Goal: Task Accomplishment & Management: Manage account settings

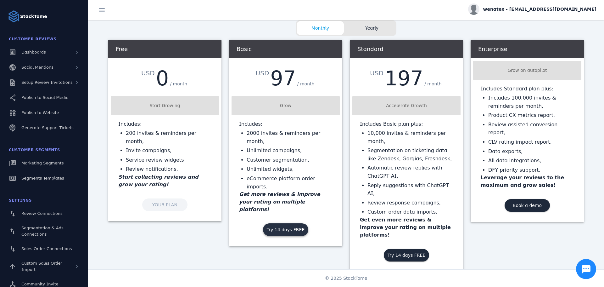
click at [284, 227] on span "Try 14 days FREE" at bounding box center [286, 229] width 38 height 4
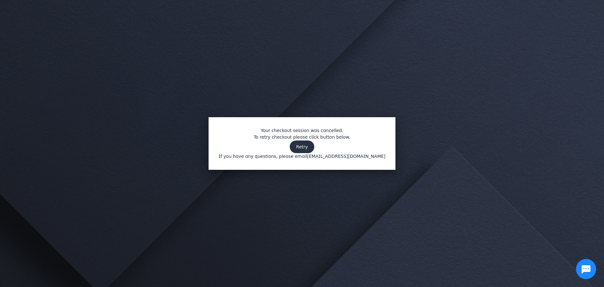
click at [301, 148] on span "Retry" at bounding box center [302, 146] width 12 height 4
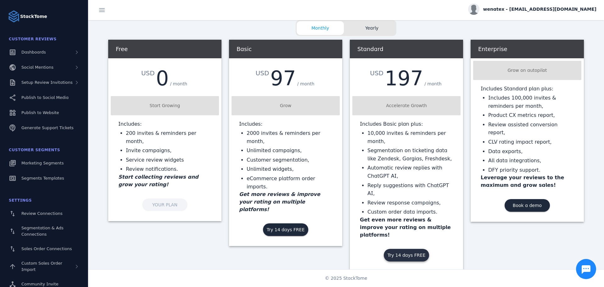
click at [404, 253] on span "Try 14 days FREE" at bounding box center [406, 255] width 38 height 4
click at [288, 227] on span "Try 14 days FREE" at bounding box center [286, 229] width 38 height 4
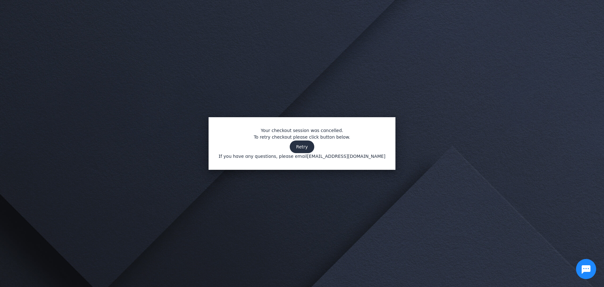
click at [309, 143] on span at bounding box center [302, 146] width 24 height 15
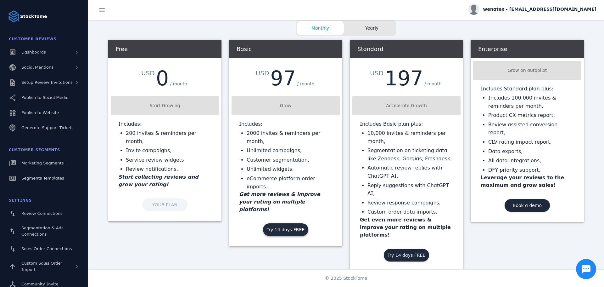
click at [281, 227] on span "Try 14 days FREE" at bounding box center [286, 229] width 38 height 4
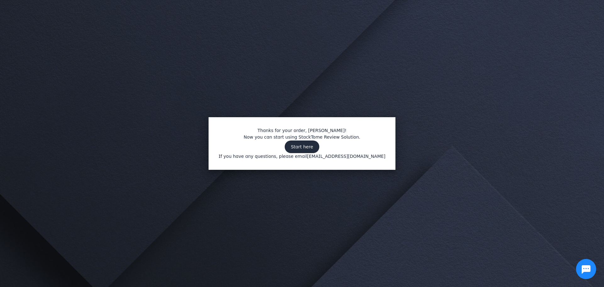
click at [315, 146] on span at bounding box center [302, 146] width 35 height 15
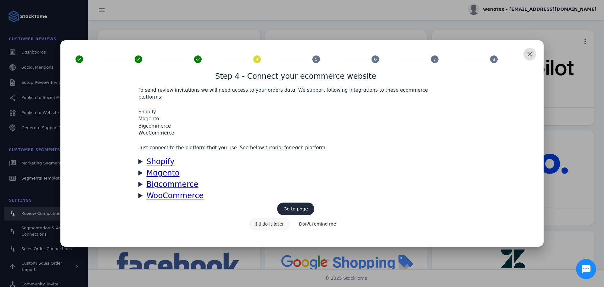
click at [268, 221] on span "I'll do it later" at bounding box center [269, 223] width 29 height 4
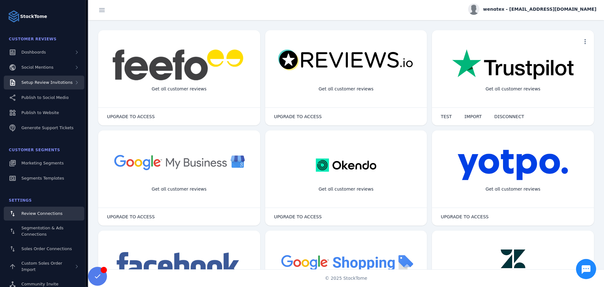
click at [66, 81] on span "Setup Review Invitations" at bounding box center [46, 82] width 51 height 5
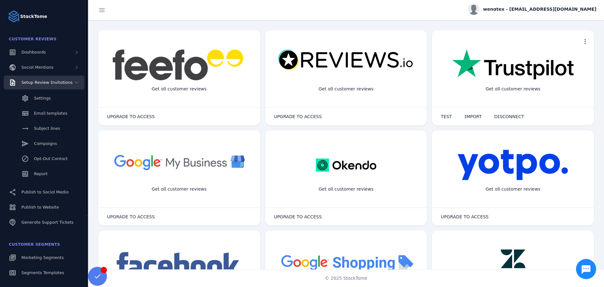
click at [63, 78] on div "Setup Review Invitations" at bounding box center [44, 82] width 81 height 14
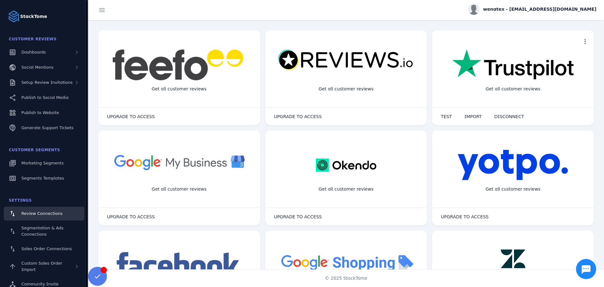
scroll to position [0, 0]
click at [77, 82] on icon at bounding box center [76, 82] width 5 height 5
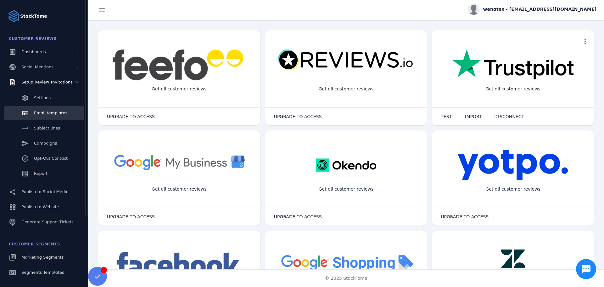
click at [37, 109] on link "Email templates" at bounding box center [44, 113] width 81 height 14
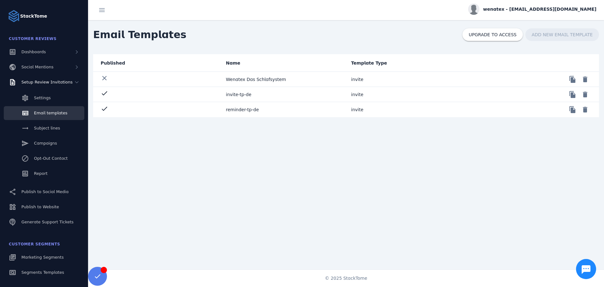
click at [241, 80] on mat-cell "Wenatex Das Schlafsystem" at bounding box center [283, 79] width 125 height 15
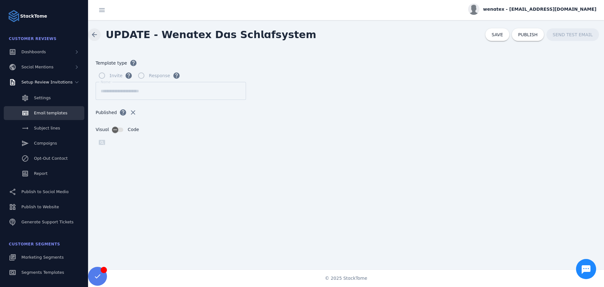
click at [92, 34] on span at bounding box center [94, 34] width 15 height 15
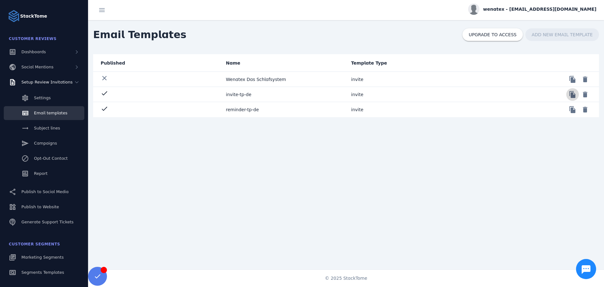
click at [571, 94] on span at bounding box center [572, 94] width 15 height 15
drag, startPoint x: 283, startPoint y: 77, endPoint x: 211, endPoint y: 79, distance: 72.4
click at [211, 79] on mat-row "clear Wenatex Das Schlafsystem invite file_copy delete" at bounding box center [346, 79] width 506 height 15
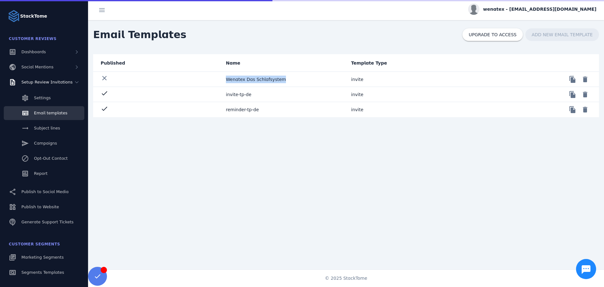
drag, startPoint x: 267, startPoint y: 83, endPoint x: 227, endPoint y: 84, distance: 40.0
click at [225, 86] on mat-cell "Wenatex Das Schlafsystem" at bounding box center [283, 79] width 125 height 15
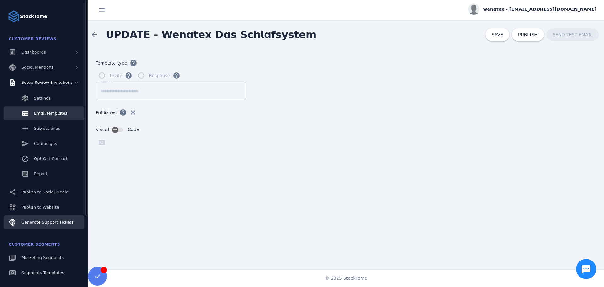
scroll to position [95, 0]
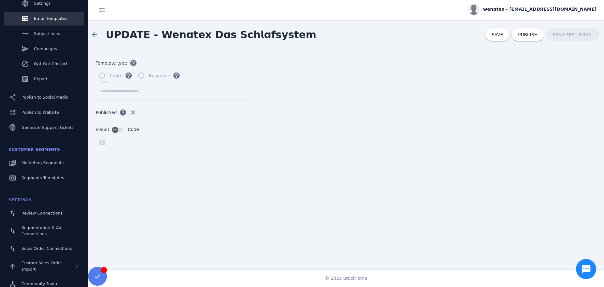
click at [566, 8] on span "wenatex - [EMAIL_ADDRESS][DOMAIN_NAME]" at bounding box center [539, 9] width 113 height 7
click at [577, 42] on span "Billing" at bounding box center [574, 40] width 14 height 8
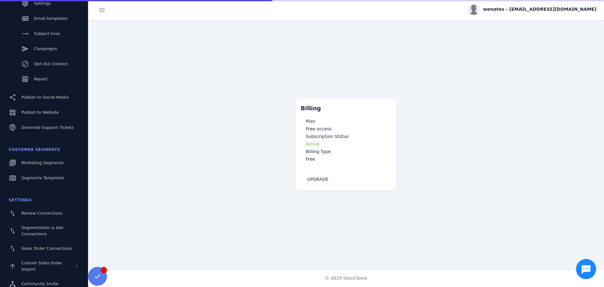
scroll to position [0, 0]
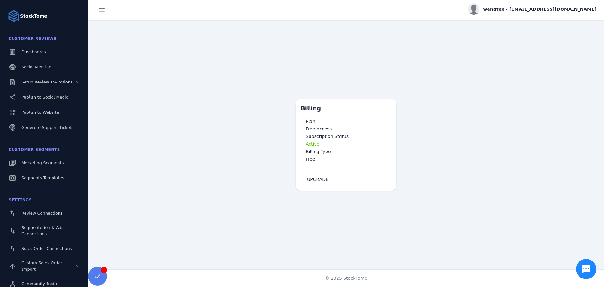
click at [572, 12] on span "wenatex - [EMAIL_ADDRESS][DOMAIN_NAME]" at bounding box center [539, 9] width 113 height 7
drag, startPoint x: 587, startPoint y: 23, endPoint x: 575, endPoint y: 27, distance: 12.2
click at [585, 23] on span "My Profile" at bounding box center [577, 25] width 21 height 8
click at [482, 12] on div "wenatex - [EMAIL_ADDRESS][DOMAIN_NAME]" at bounding box center [346, 10] width 516 height 20
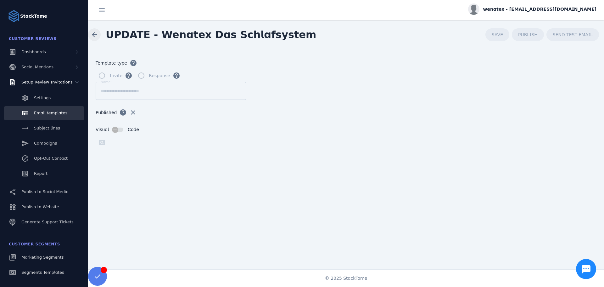
click at [97, 33] on span at bounding box center [94, 34] width 15 height 15
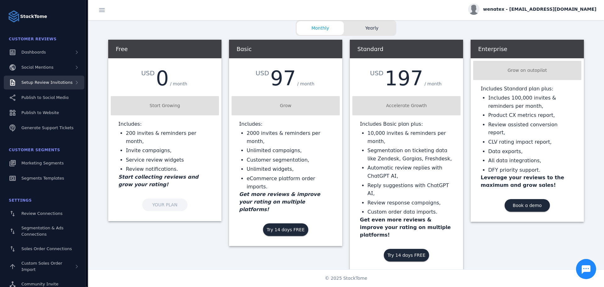
click at [30, 85] on span "Setup Review Invitations" at bounding box center [46, 82] width 51 height 5
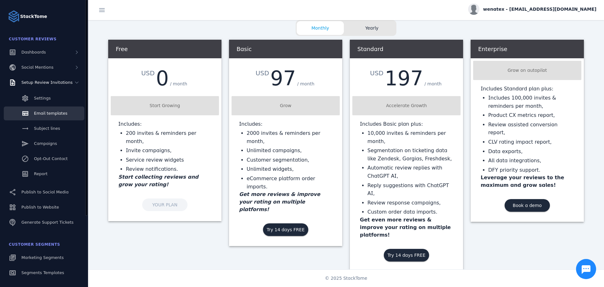
click at [53, 113] on span "Email templates" at bounding box center [50, 113] width 33 height 5
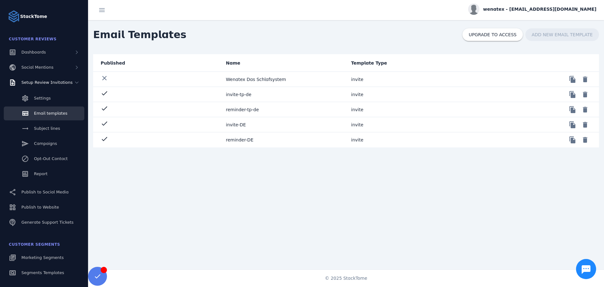
click at [256, 80] on mat-cell "Wenatex Das Schlafsystem" at bounding box center [283, 79] width 125 height 15
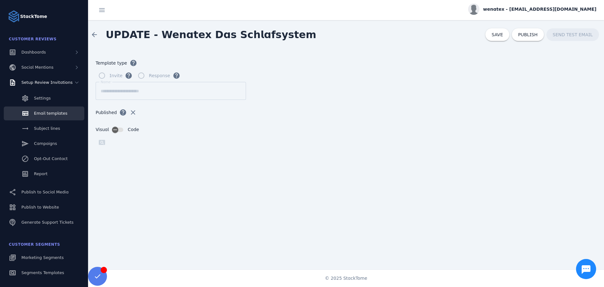
click at [372, 92] on form "**********" at bounding box center [346, 161] width 516 height 224
click at [501, 36] on span "SAVE" at bounding box center [497, 34] width 11 height 5
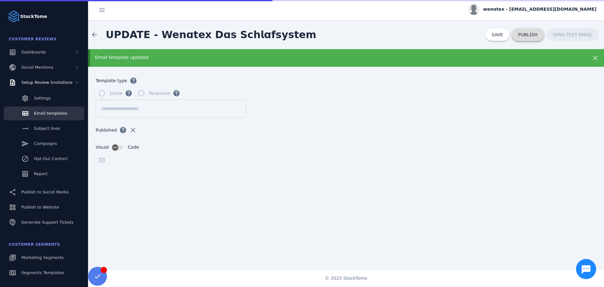
click at [536, 38] on span at bounding box center [528, 34] width 32 height 15
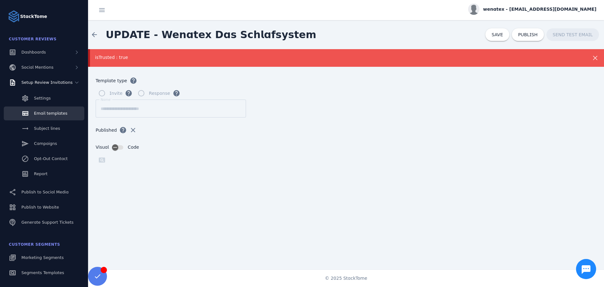
click at [591, 55] on icon at bounding box center [595, 58] width 8 height 8
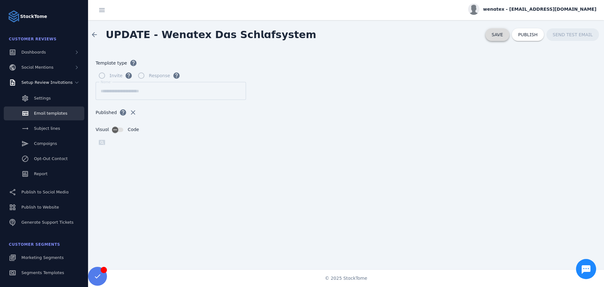
click at [500, 34] on span "SAVE" at bounding box center [497, 34] width 11 height 5
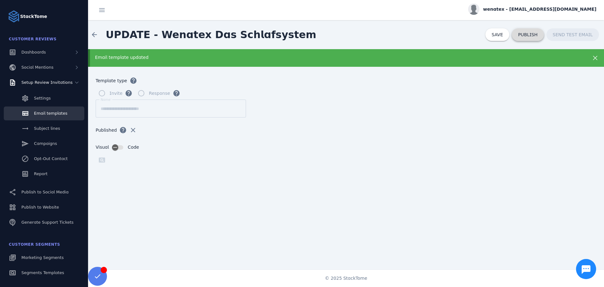
click at [531, 33] on span "PUBLISH" at bounding box center [527, 34] width 19 height 4
click at [100, 32] on span at bounding box center [94, 34] width 15 height 15
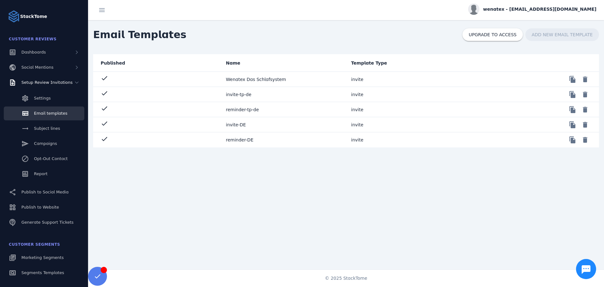
click at [231, 125] on mat-cell "invite-DE" at bounding box center [283, 124] width 125 height 15
click at [236, 138] on mat-cell "reminder-DE" at bounding box center [283, 139] width 125 height 15
click at [581, 78] on span at bounding box center [584, 79] width 15 height 15
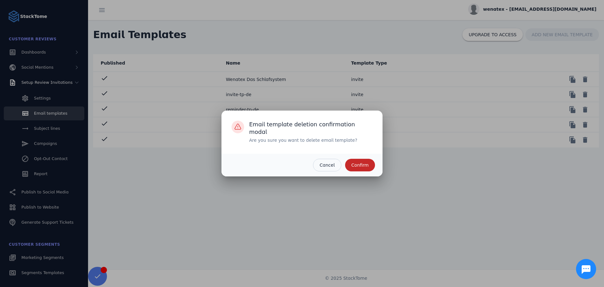
click at [357, 163] on span "Confirm" at bounding box center [359, 165] width 17 height 4
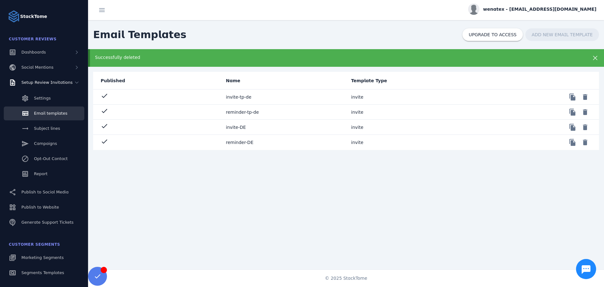
click at [228, 128] on mat-cell "invite-DE" at bounding box center [283, 127] width 125 height 15
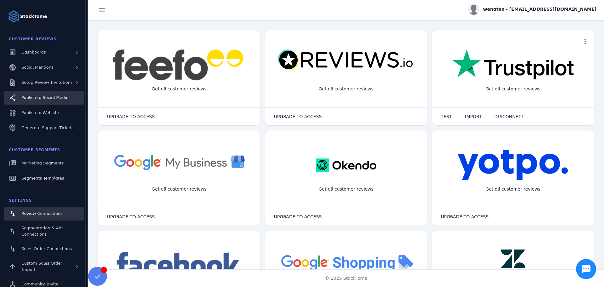
scroll to position [0, 0]
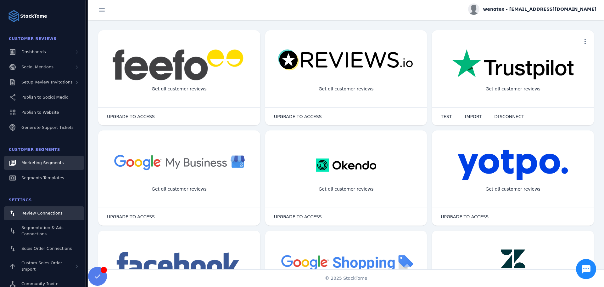
click at [36, 163] on span "Marketing Segments" at bounding box center [42, 162] width 42 height 5
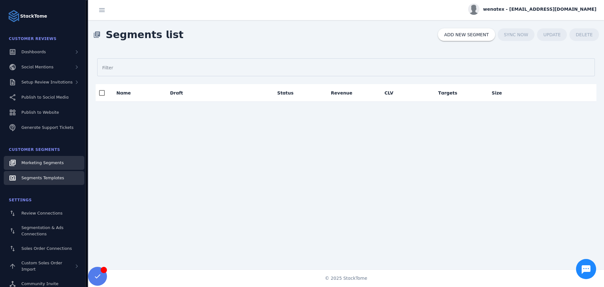
click at [32, 180] on span "Segments Templates" at bounding box center [42, 177] width 43 height 5
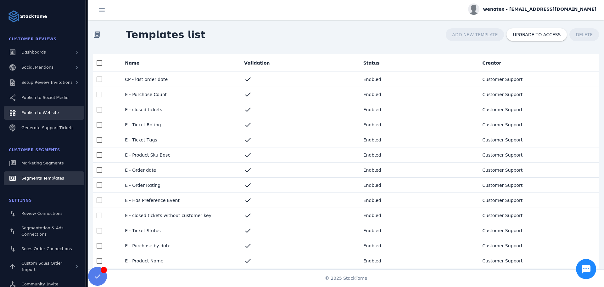
scroll to position [0, 0]
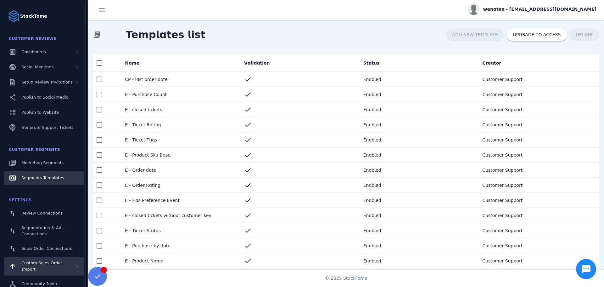
click at [49, 260] on div "Custom Sales Order Import" at bounding box center [47, 265] width 53 height 13
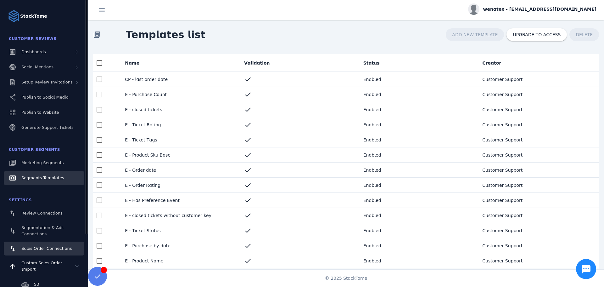
click at [46, 244] on link "Sales Order Connections" at bounding box center [44, 248] width 81 height 14
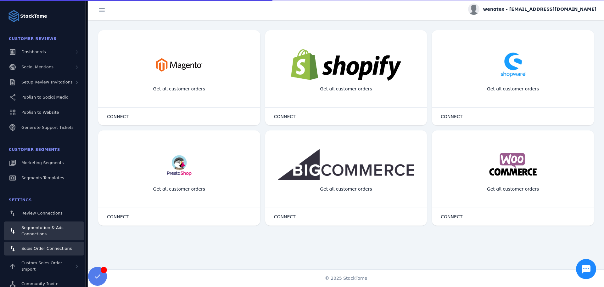
click at [42, 232] on span "Segmentation & Ads Connections" at bounding box center [42, 230] width 42 height 11
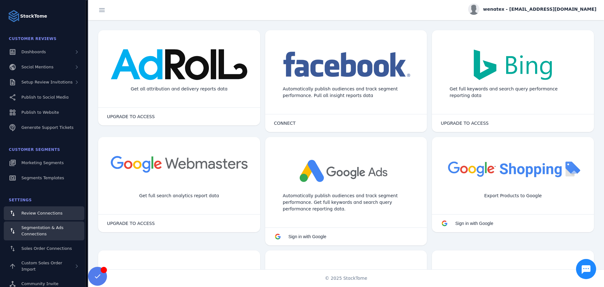
click at [34, 209] on link "Review Connections" at bounding box center [44, 213] width 81 height 14
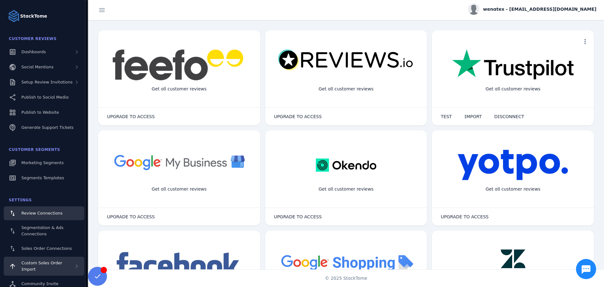
click at [45, 261] on span "Custom Sales Order Import" at bounding box center [41, 265] width 41 height 11
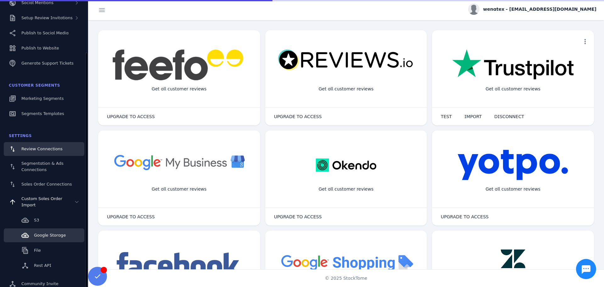
click at [47, 232] on span "Google Storage" at bounding box center [50, 234] width 32 height 5
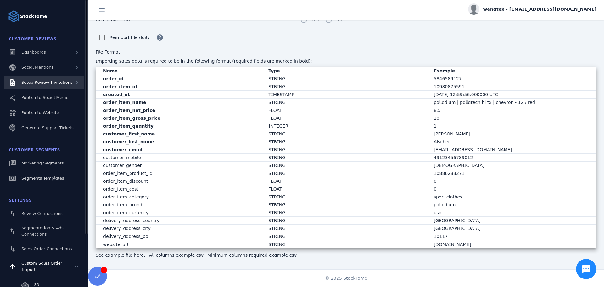
click at [48, 80] on span "Setup Review Invitations" at bounding box center [46, 82] width 51 height 5
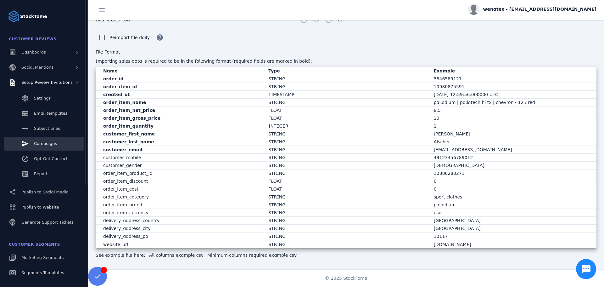
click at [46, 141] on span "Campaigns" at bounding box center [45, 143] width 23 height 5
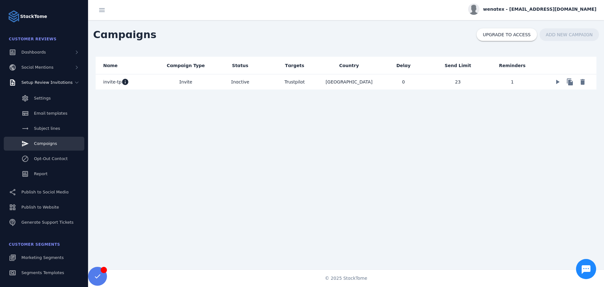
drag, startPoint x: 110, startPoint y: 81, endPoint x: 116, endPoint y: 79, distance: 6.1
click at [110, 81] on span "invite-tp" at bounding box center [112, 82] width 18 height 8
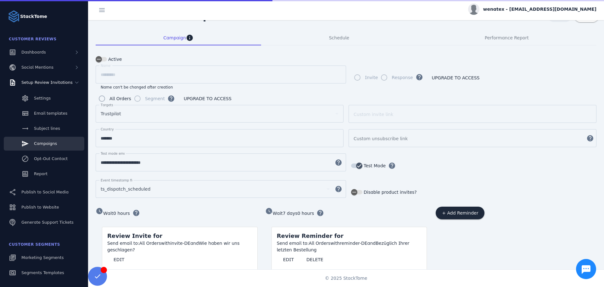
scroll to position [29, 0]
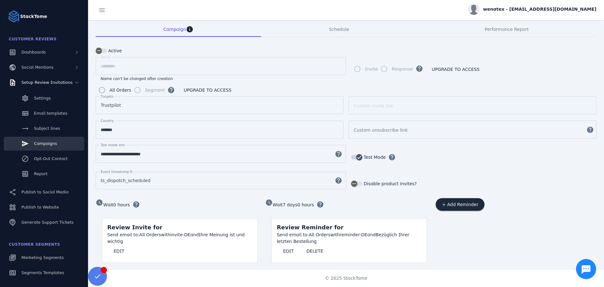
scroll to position [29, 0]
click at [118, 247] on span "EDIT" at bounding box center [119, 249] width 11 height 4
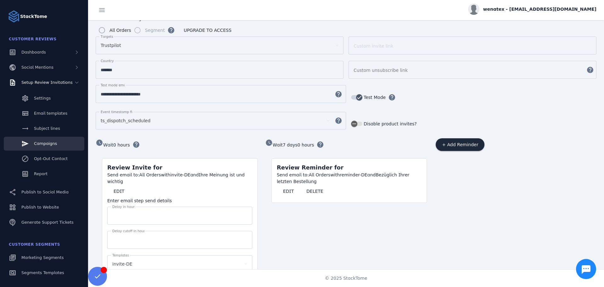
scroll to position [0, 0]
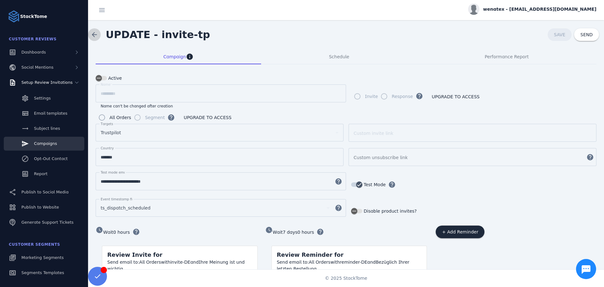
click at [90, 32] on span at bounding box center [94, 34] width 15 height 15
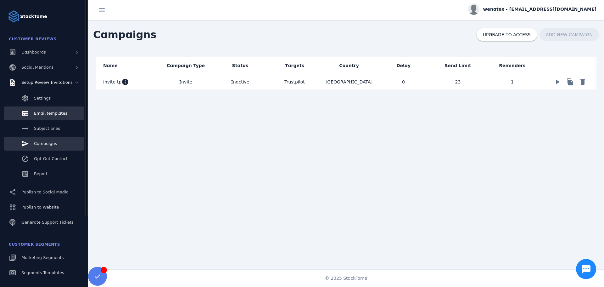
click at [46, 116] on div "Email templates" at bounding box center [50, 113] width 33 height 6
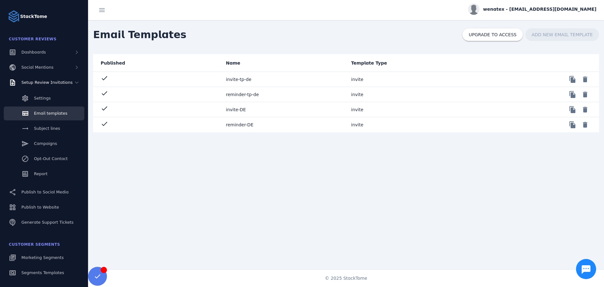
click at [232, 78] on mat-cell "invite-tp-de" at bounding box center [283, 79] width 125 height 15
click at [238, 108] on mat-cell "invite-DE" at bounding box center [283, 109] width 125 height 15
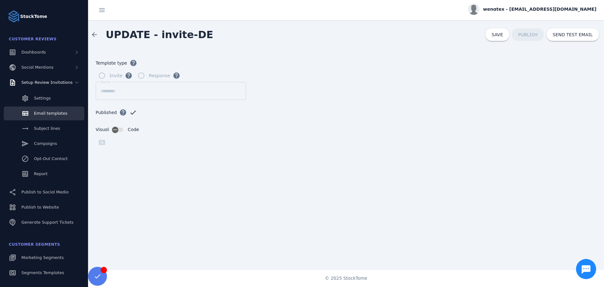
click at [392, 120] on div "Published help check" at bounding box center [346, 116] width 501 height 20
